Goal: Find contact information: Find contact information

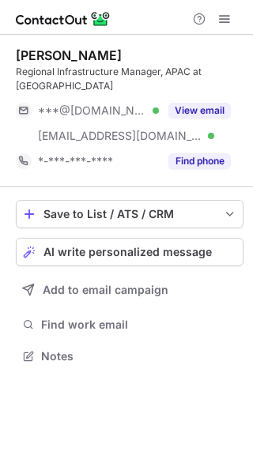
scroll to position [331, 253]
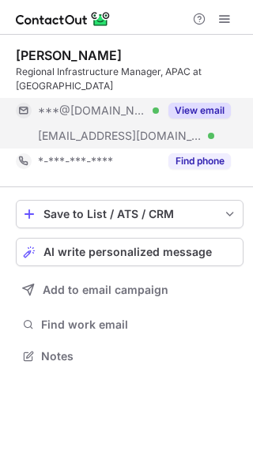
click at [186, 103] on button "View email" at bounding box center [199, 111] width 62 height 16
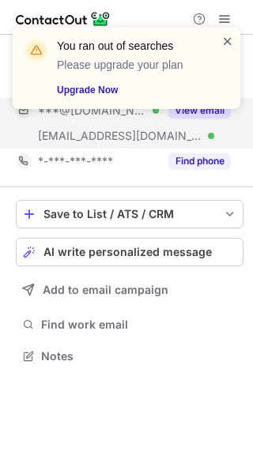
click at [228, 41] on span at bounding box center [227, 41] width 13 height 16
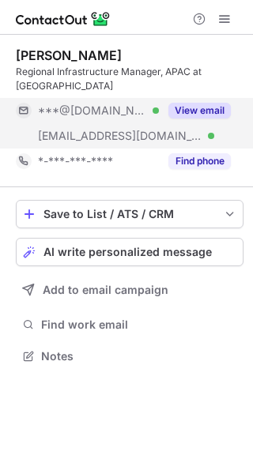
click at [104, 129] on span "***@to.shiseido.co.jp" at bounding box center [120, 136] width 164 height 14
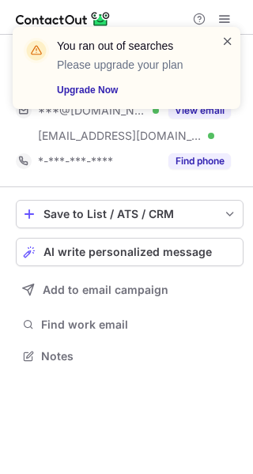
click at [223, 44] on span at bounding box center [227, 41] width 13 height 16
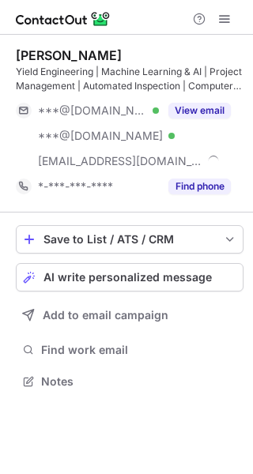
scroll to position [371, 253]
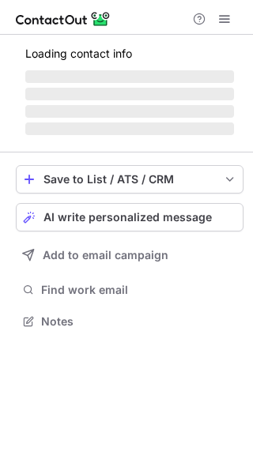
scroll to position [345, 253]
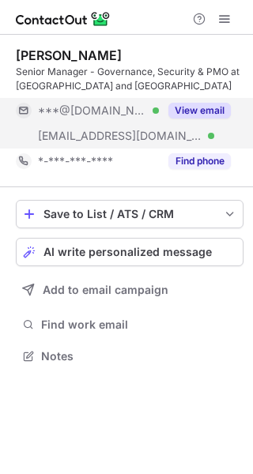
click at [101, 134] on span "[EMAIL_ADDRESS][DOMAIN_NAME]" at bounding box center [120, 136] width 164 height 14
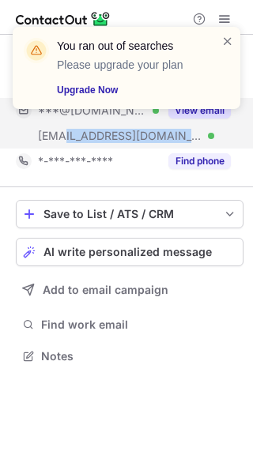
drag, startPoint x: 135, startPoint y: 139, endPoint x: 66, endPoint y: 141, distance: 68.8
click at [66, 141] on div "[EMAIL_ADDRESS][DOMAIN_NAME] Verified" at bounding box center [98, 136] width 121 height 14
copy span "[DOMAIN_NAME]"
